Goal: Task Accomplishment & Management: Manage account settings

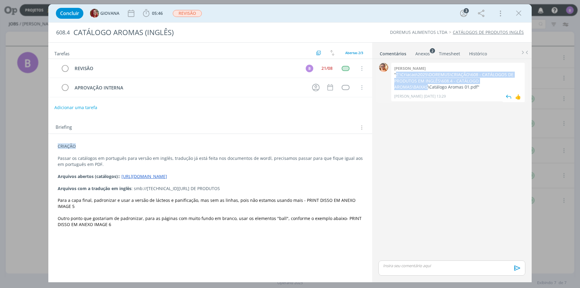
drag, startPoint x: 396, startPoint y: 73, endPoint x: 427, endPoint y: 87, distance: 34.6
click at [427, 87] on p ""Z:\Criacao\2025\DOREMUS\CRIAÇÃO\608 - CATÁLOGOS DE PRODUTOS EM INGLÊS\608.4 - …" at bounding box center [457, 81] width 127 height 18
copy p "Z:\Criacao\2025\DOREMUS\CRIAÇÃO\608 - CATÁLOGOS DE PRODUTOS EM INGLÊS\608.4 - C…"
click at [412, 263] on p "dialog" at bounding box center [451, 265] width 137 height 5
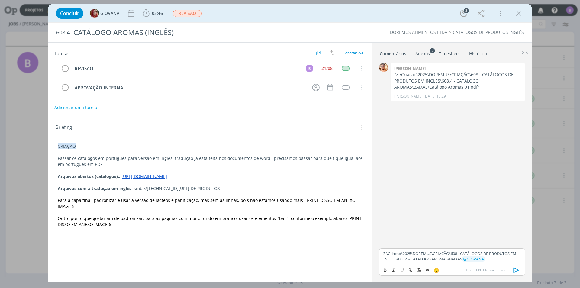
click at [383, 252] on div "Z:\Criacao\2025\DOREMUS\CRIAÇÃO\608 - CATÁLOGOS DE PRODUTOS EM INGLÊS\608.4 - C…" at bounding box center [451, 256] width 147 height 16
click at [519, 269] on icon "dialog" at bounding box center [516, 270] width 9 height 9
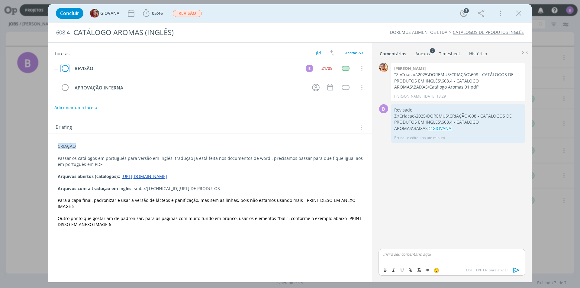
click at [66, 68] on icon "dialog" at bounding box center [65, 68] width 8 height 9
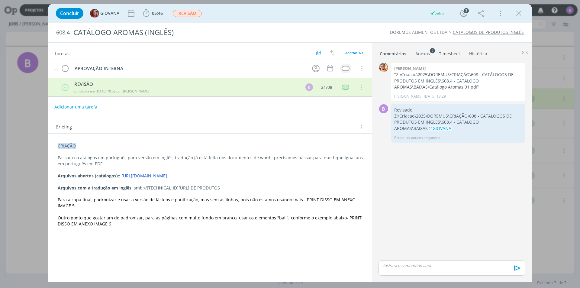
click at [343, 68] on div "dialog" at bounding box center [346, 68] width 8 height 5
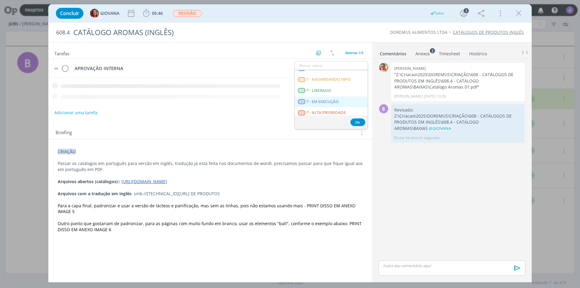
scroll to position [154, 0]
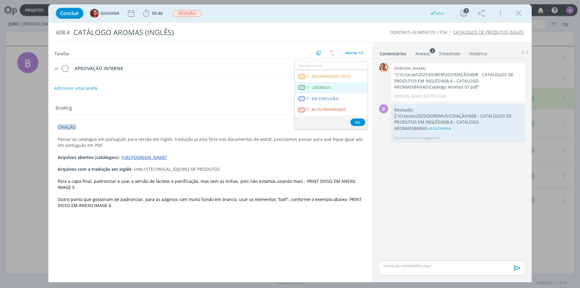
click at [321, 88] on span "T - LIBERADO" at bounding box center [319, 87] width 24 height 5
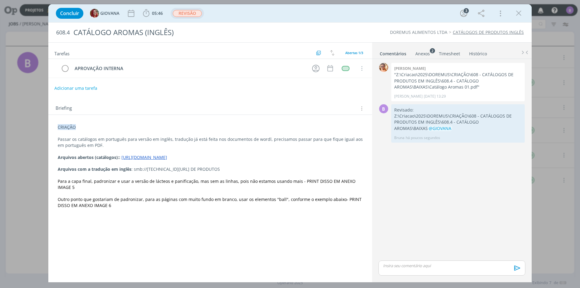
click at [184, 11] on span "REVISÃO" at bounding box center [187, 13] width 29 height 7
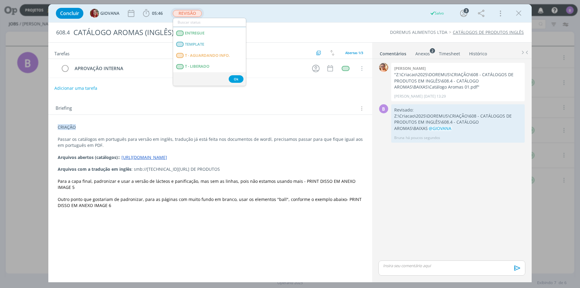
scroll to position [60, 0]
click at [208, 59] on span "APROVAÇÃO INTERNA" at bounding box center [205, 60] width 41 height 5
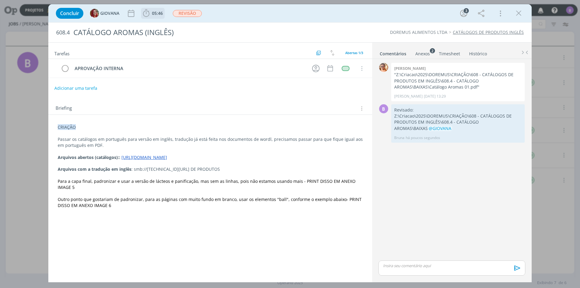
click at [162, 12] on span "05:46" at bounding box center [157, 13] width 11 height 6
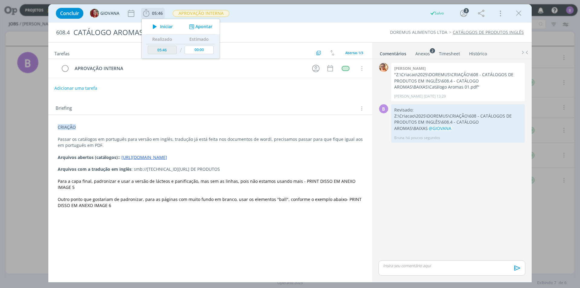
click at [203, 26] on button "Apontar" at bounding box center [200, 27] width 25 height 6
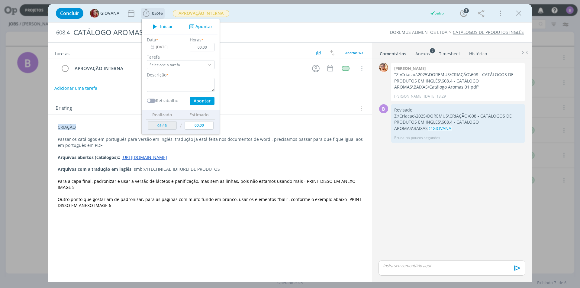
click at [167, 45] on input "[DATE]" at bounding box center [166, 47] width 38 height 8
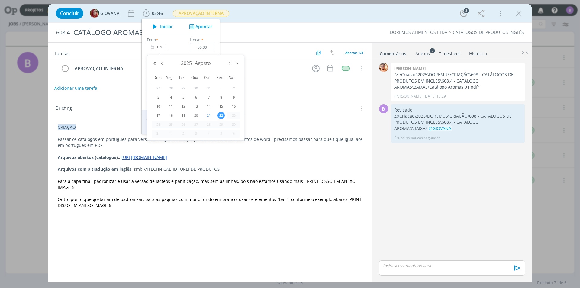
click at [209, 113] on span "21" at bounding box center [208, 115] width 7 height 7
type input "[DATE]"
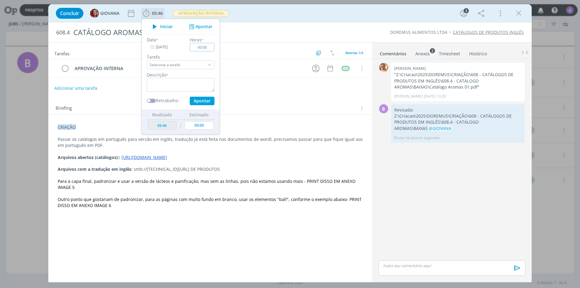
click at [209, 47] on input "00:00" at bounding box center [202, 47] width 25 height 8
type input "01:30"
click at [179, 89] on textarea "dialog" at bounding box center [181, 85] width 68 height 14
type textarea "Timesheet"
click at [208, 48] on input "01:30" at bounding box center [202, 47] width 25 height 8
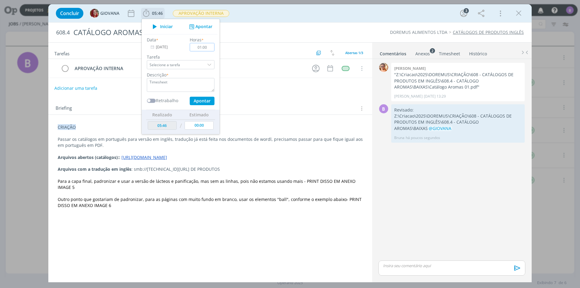
type input "01:00"
click at [204, 99] on button "Apontar" at bounding box center [202, 101] width 25 height 8
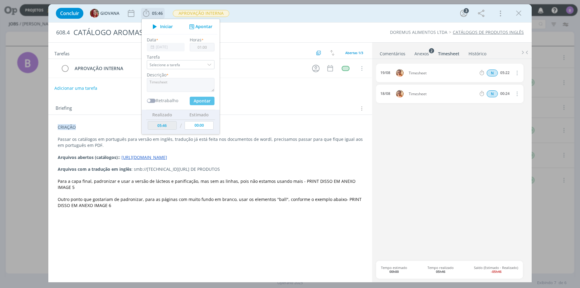
type input "06:46"
type input "[DATE]"
type input "00:00"
type input "01:00"
click at [167, 90] on textarea "dialog" at bounding box center [181, 85] width 68 height 14
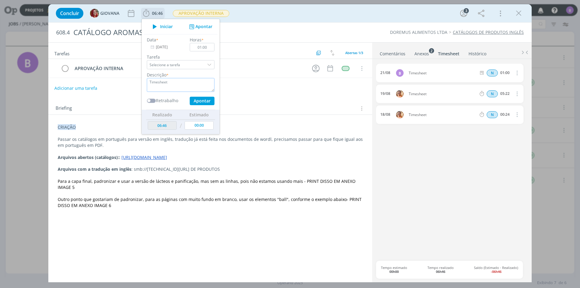
type textarea "Timesheet"
click at [211, 46] on input "01:00" at bounding box center [202, 47] width 25 height 8
type input "01:30"
click at [207, 101] on button "Apontar" at bounding box center [202, 101] width 25 height 8
type input "08:16"
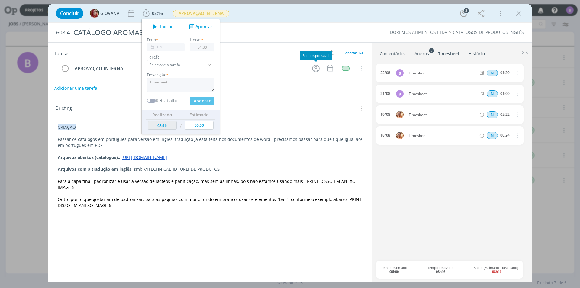
type input "00:00"
click at [397, 50] on link "Comentários" at bounding box center [392, 52] width 26 height 9
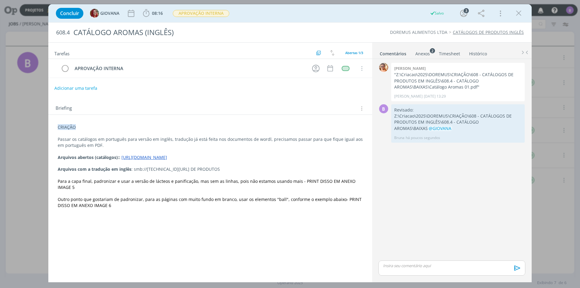
click at [446, 51] on link "Timesheet" at bounding box center [450, 52] width 22 height 9
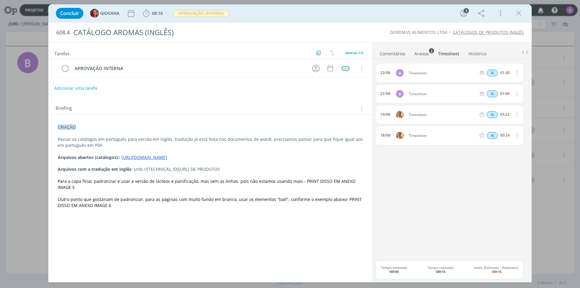
click at [394, 50] on link "Comentários" at bounding box center [392, 52] width 26 height 9
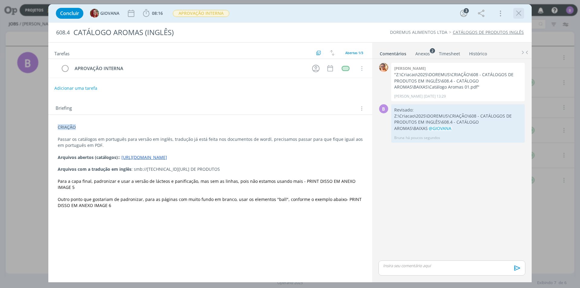
click at [514, 14] on div "dialog" at bounding box center [518, 13] width 11 height 11
click at [515, 12] on icon "dialog" at bounding box center [518, 13] width 9 height 9
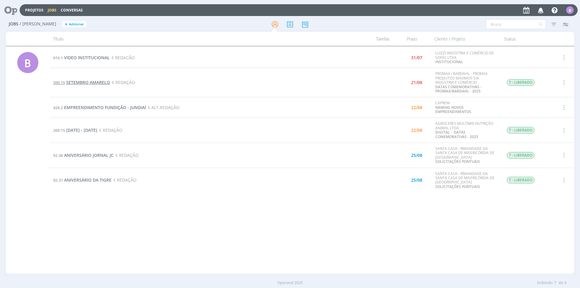
click at [89, 82] on span "SETEMBRO AMARELO" at bounding box center [88, 82] width 44 height 6
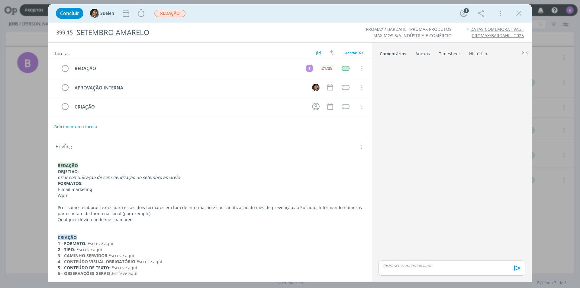
click at [436, 264] on p "dialog" at bounding box center [451, 265] width 137 height 5
click at [411, 269] on icon "dialog" at bounding box center [410, 269] width 2 height 2
type input "[URL][DOMAIN_NAME]"
click at [484, 242] on link "dialog" at bounding box center [481, 242] width 16 height 5
click at [467, 257] on p "[URL][DOMAIN_NAME]" at bounding box center [451, 253] width 137 height 5
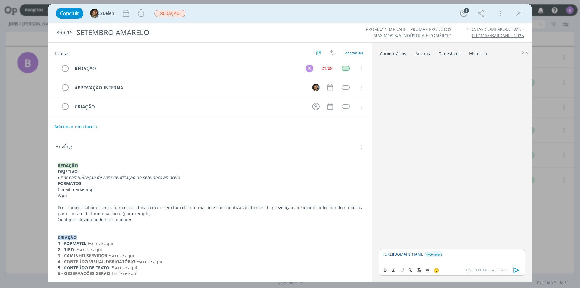
click at [421, 102] on div "dialog" at bounding box center [452, 154] width 152 height 186
